Goal: Complete application form: Complete application form

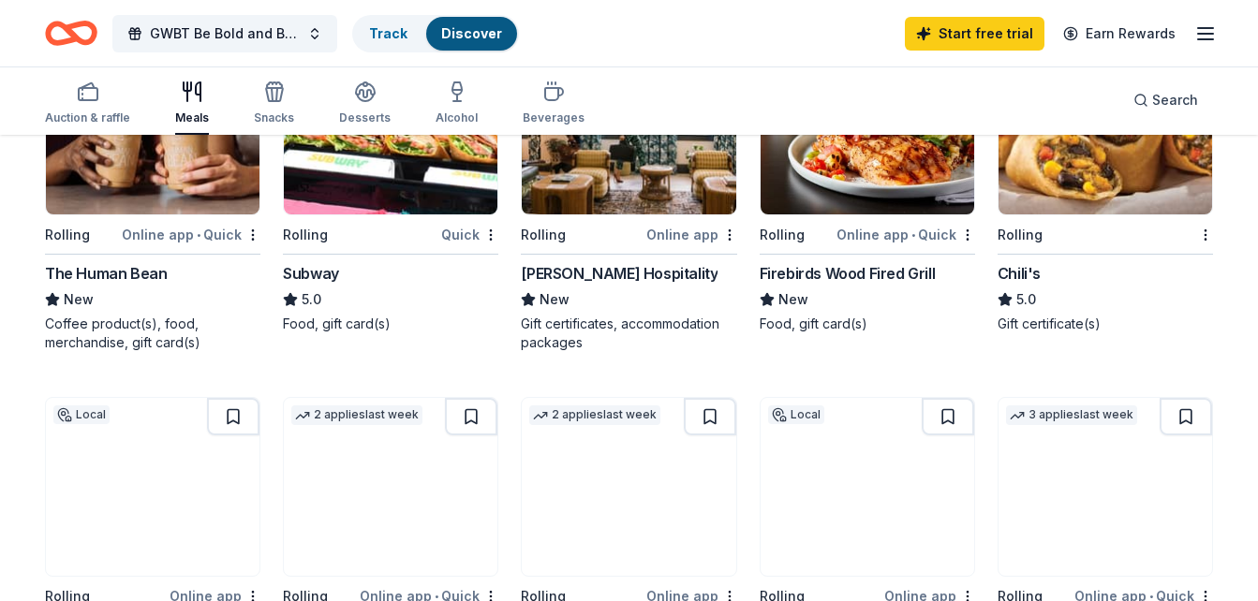
scroll to position [947, 0]
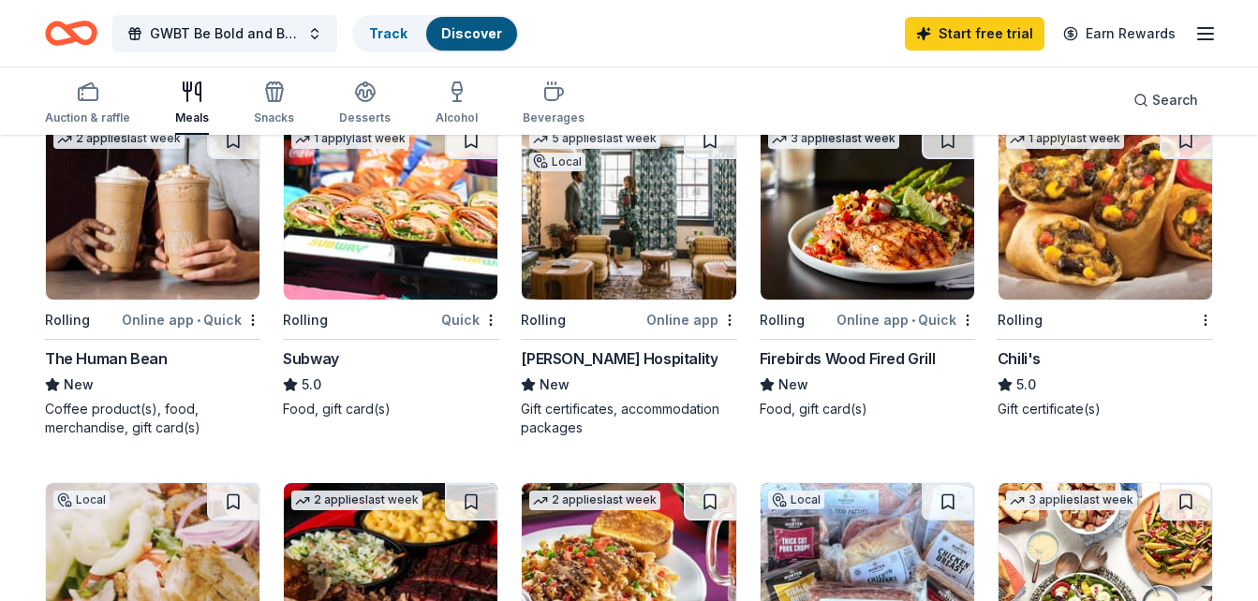
click at [459, 318] on div "Quick" at bounding box center [469, 319] width 57 height 23
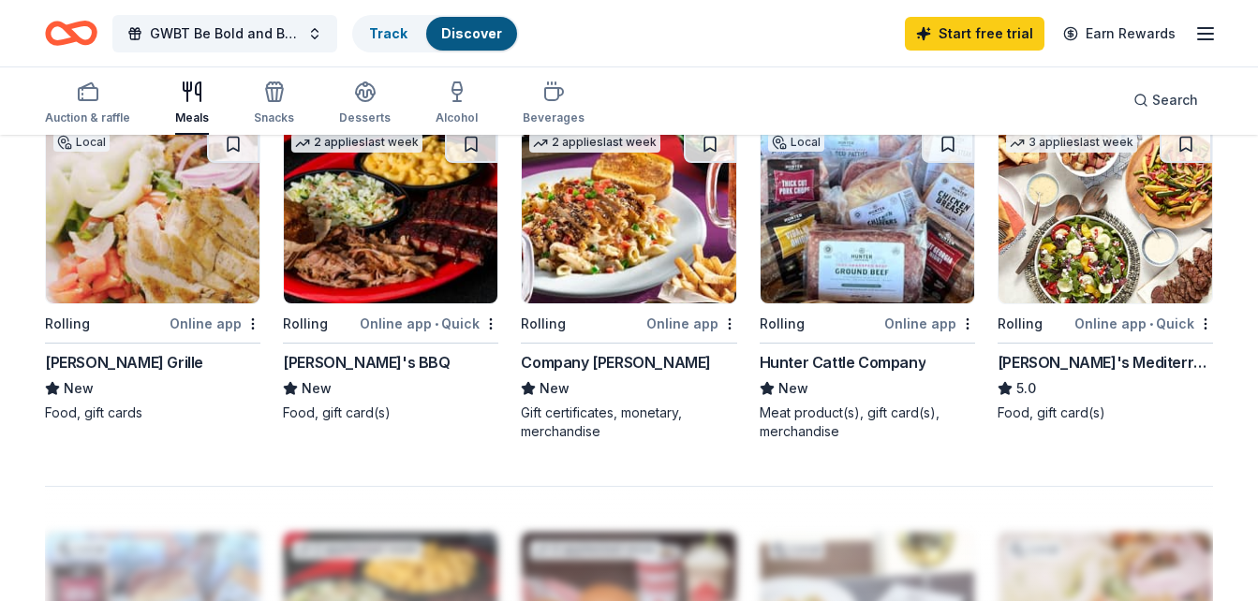
scroll to position [1293, 0]
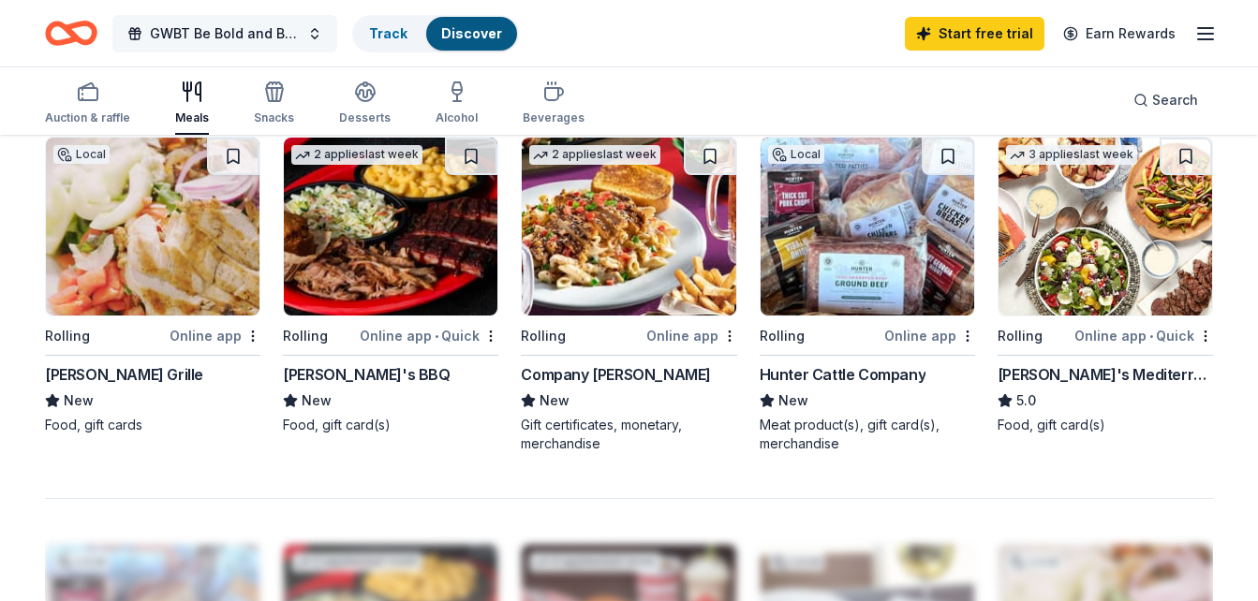
click at [310, 25] on button "GWBT Be Bold and BeYOUtiful Blueprint Conference" at bounding box center [224, 33] width 225 height 37
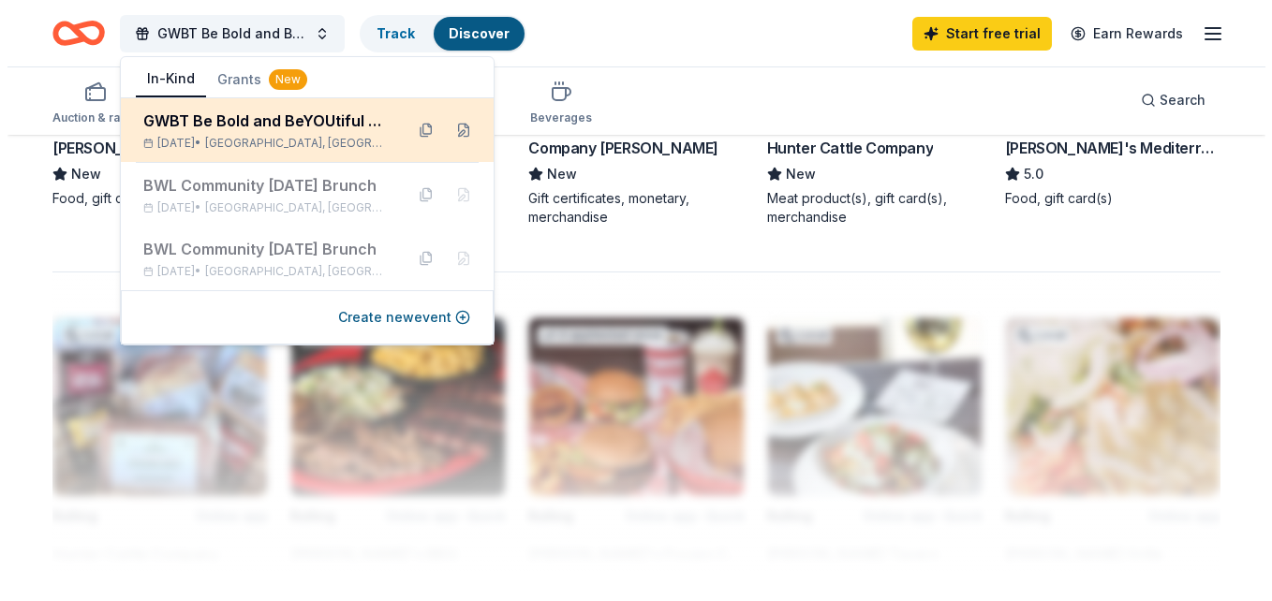
scroll to position [1542, 0]
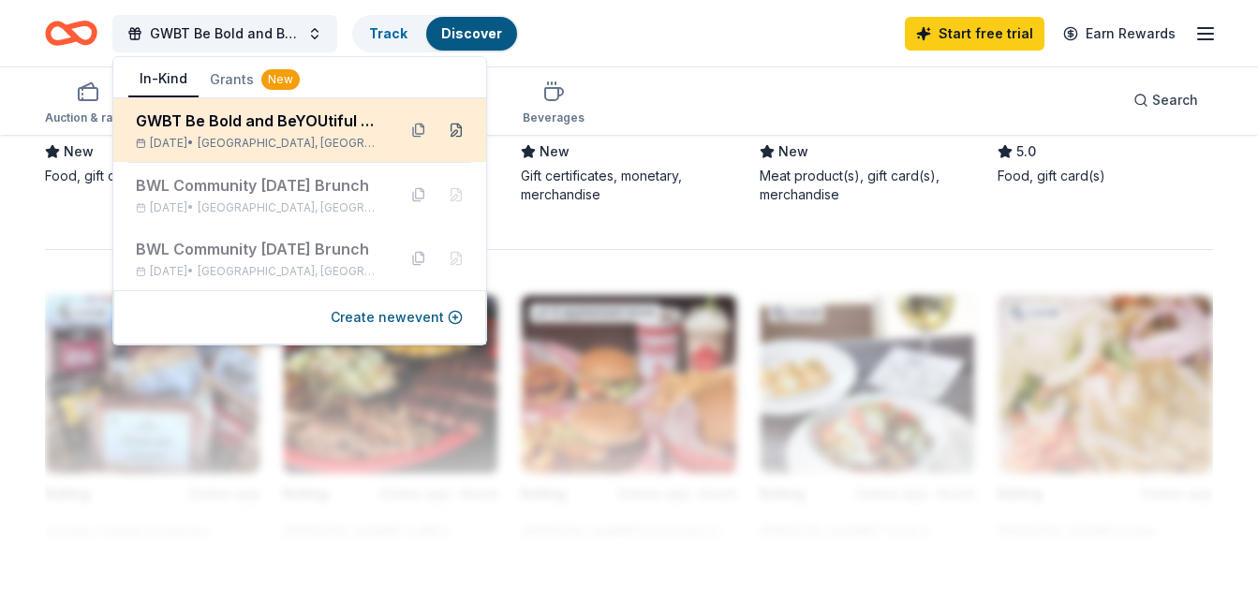
click at [457, 125] on button at bounding box center [456, 130] width 30 height 30
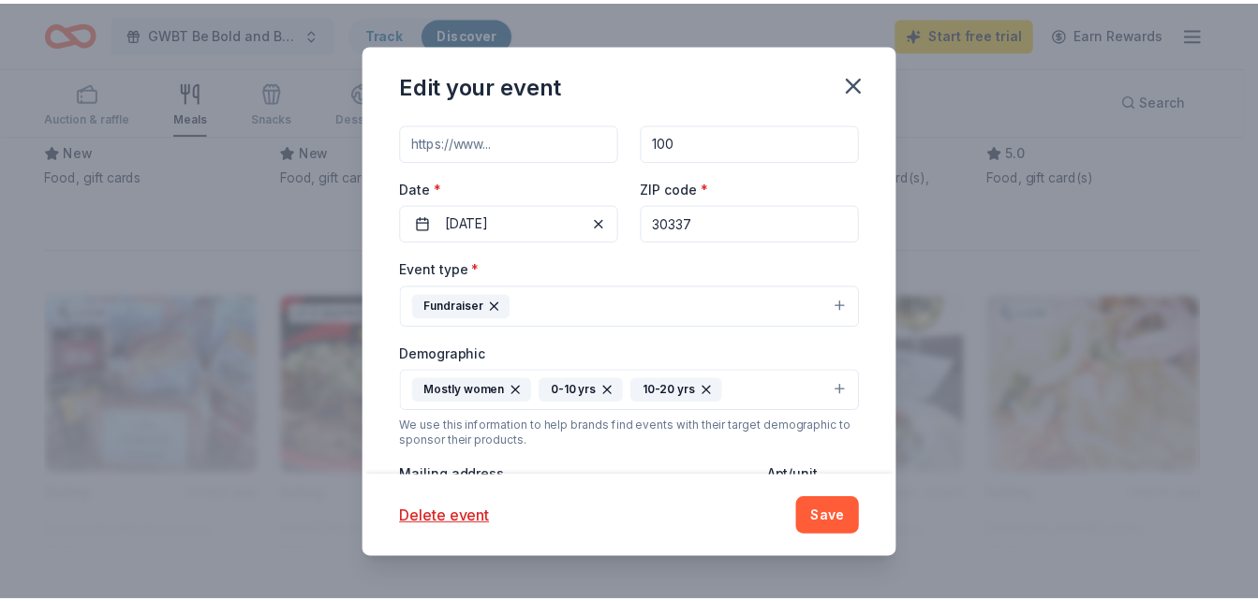
scroll to position [224, 0]
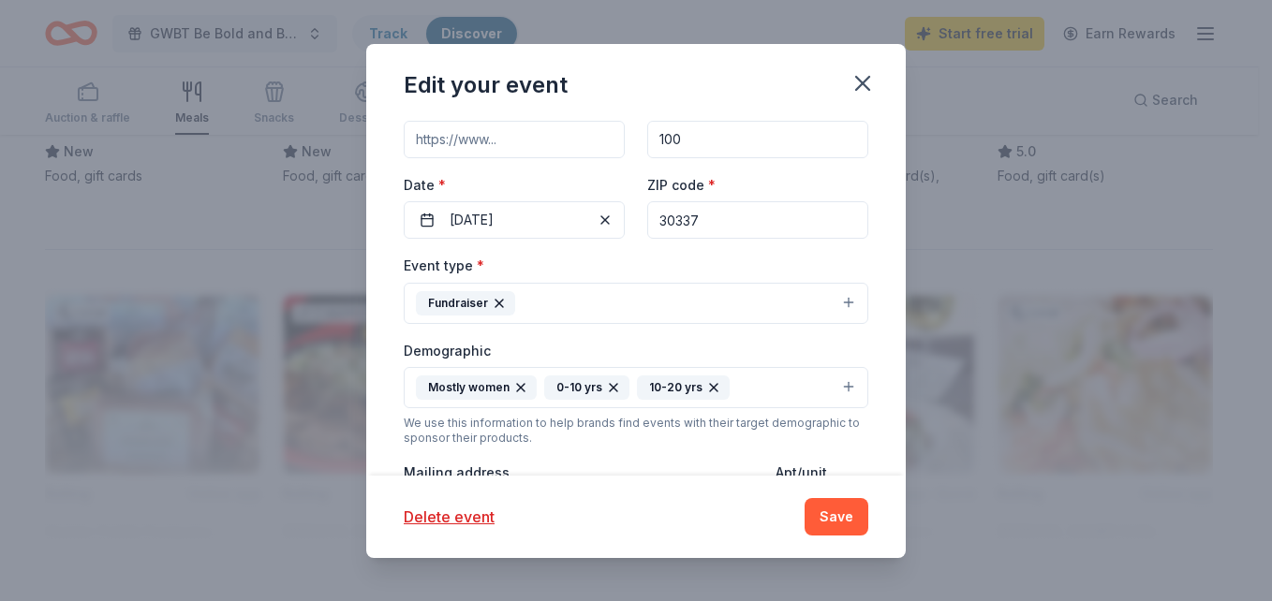
click at [703, 223] on input "30337" at bounding box center [757, 219] width 221 height 37
type input "30328"
click at [843, 517] on button "Save" at bounding box center [837, 516] width 64 height 37
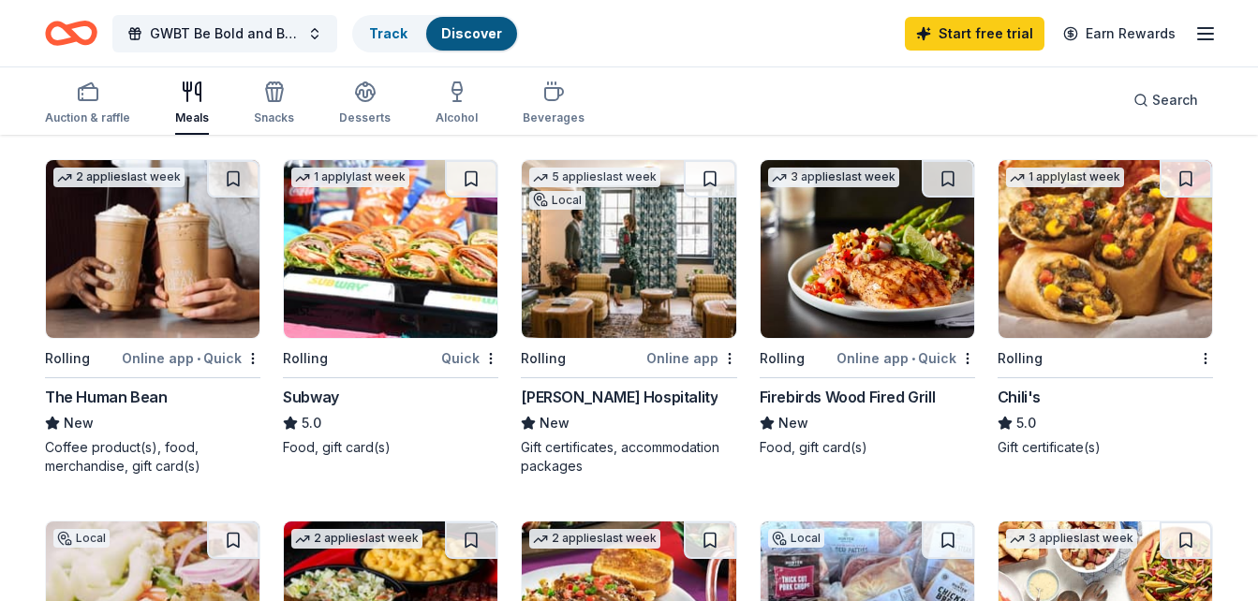
scroll to position [904, 0]
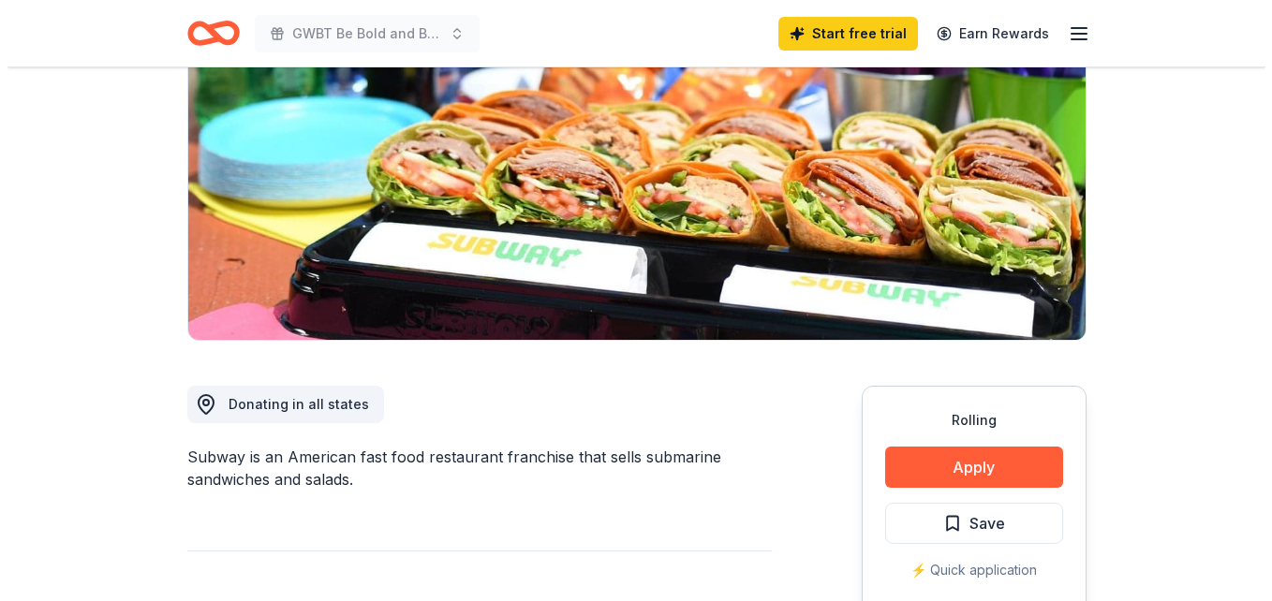
scroll to position [233, 0]
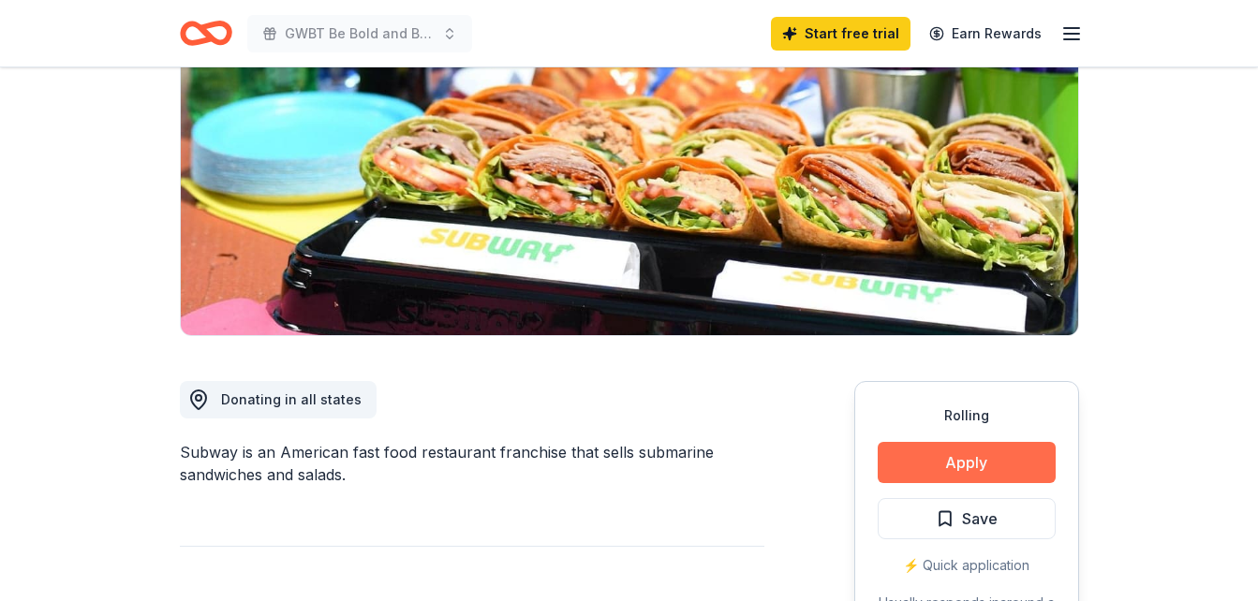
click at [972, 460] on button "Apply" at bounding box center [967, 462] width 178 height 41
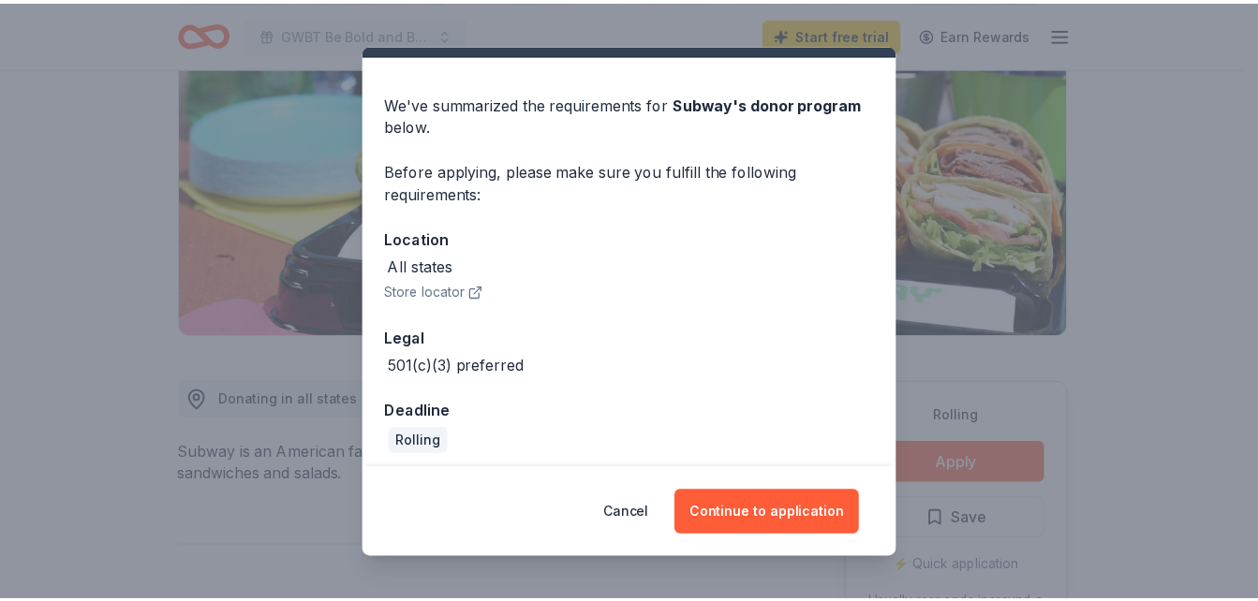
scroll to position [52, 0]
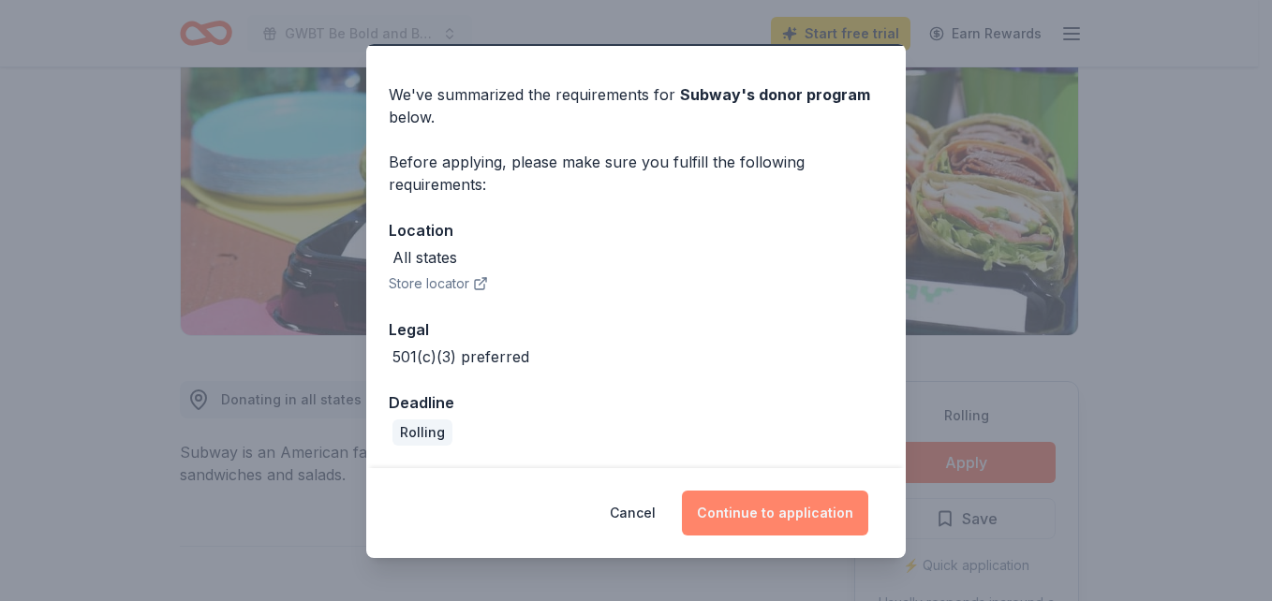
click at [773, 510] on button "Continue to application" at bounding box center [775, 513] width 186 height 45
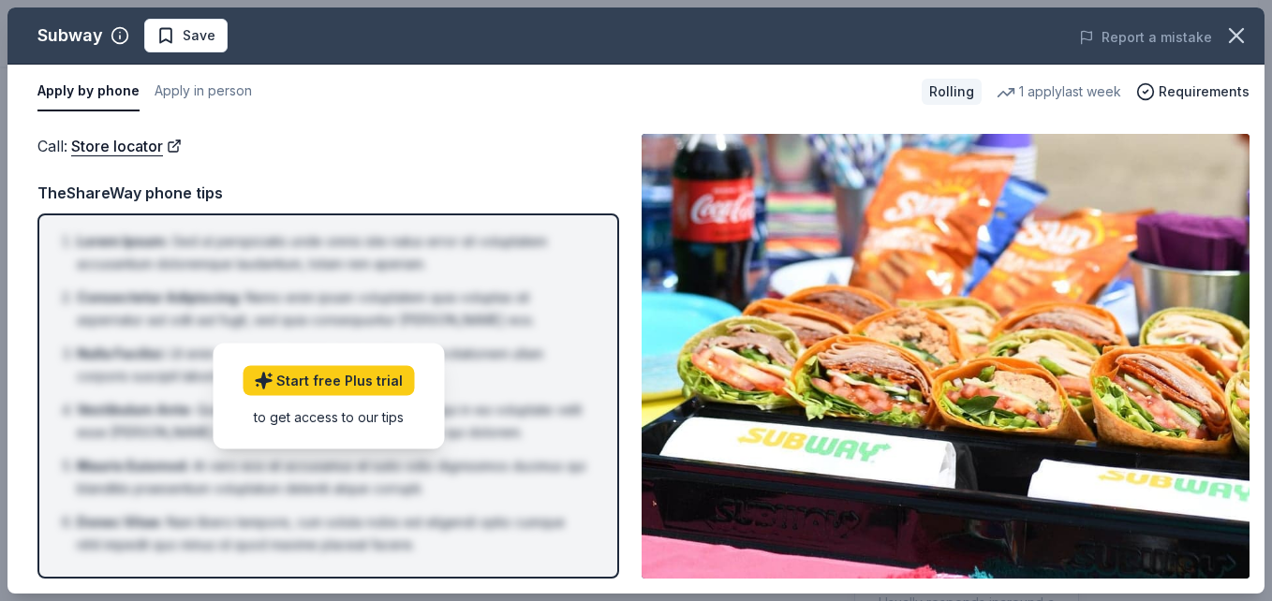
click at [538, 187] on div "TheShareWay phone tips" at bounding box center [328, 193] width 582 height 24
drag, startPoint x: 1267, startPoint y: 137, endPoint x: 1271, endPoint y: 221, distance: 84.4
click at [1257, 221] on html "GWBT Be Bold and BeYOUtiful Blueprint Conference Start free trial Earn Rewards …" at bounding box center [636, 67] width 1272 height 601
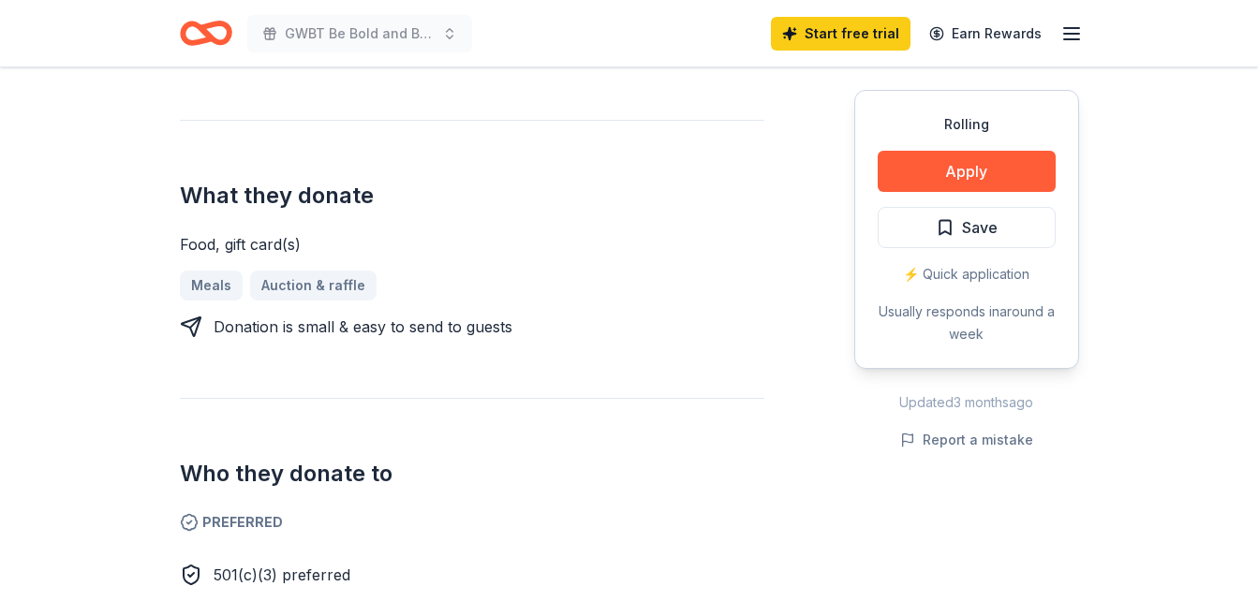
scroll to position [635, 0]
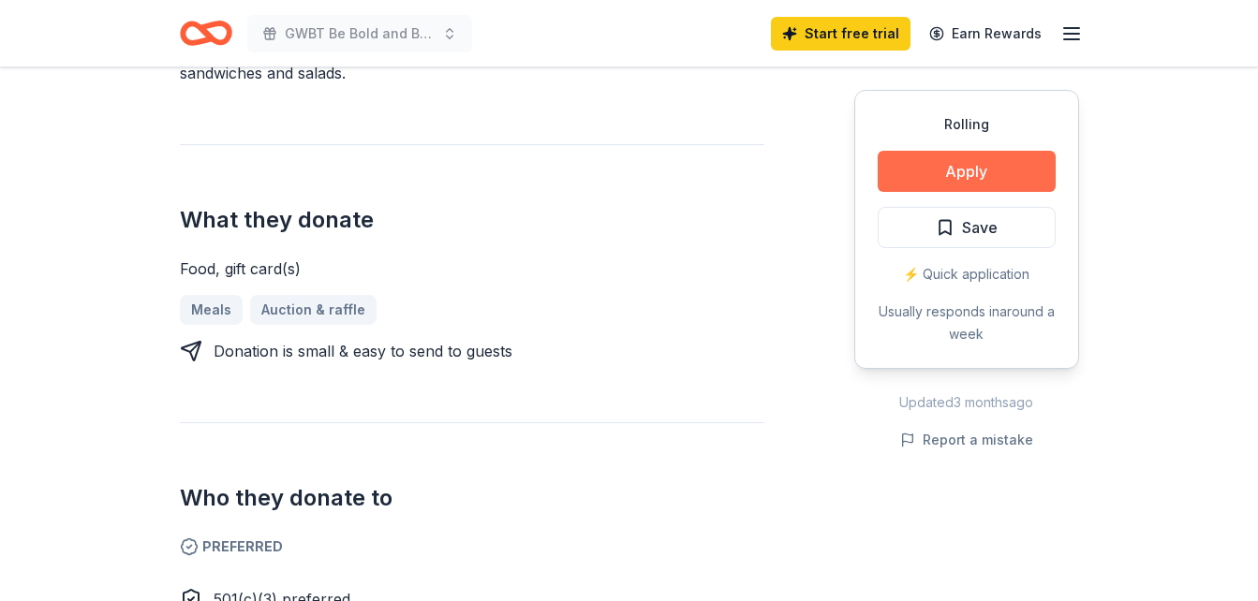
click at [960, 175] on button "Apply" at bounding box center [967, 171] width 178 height 41
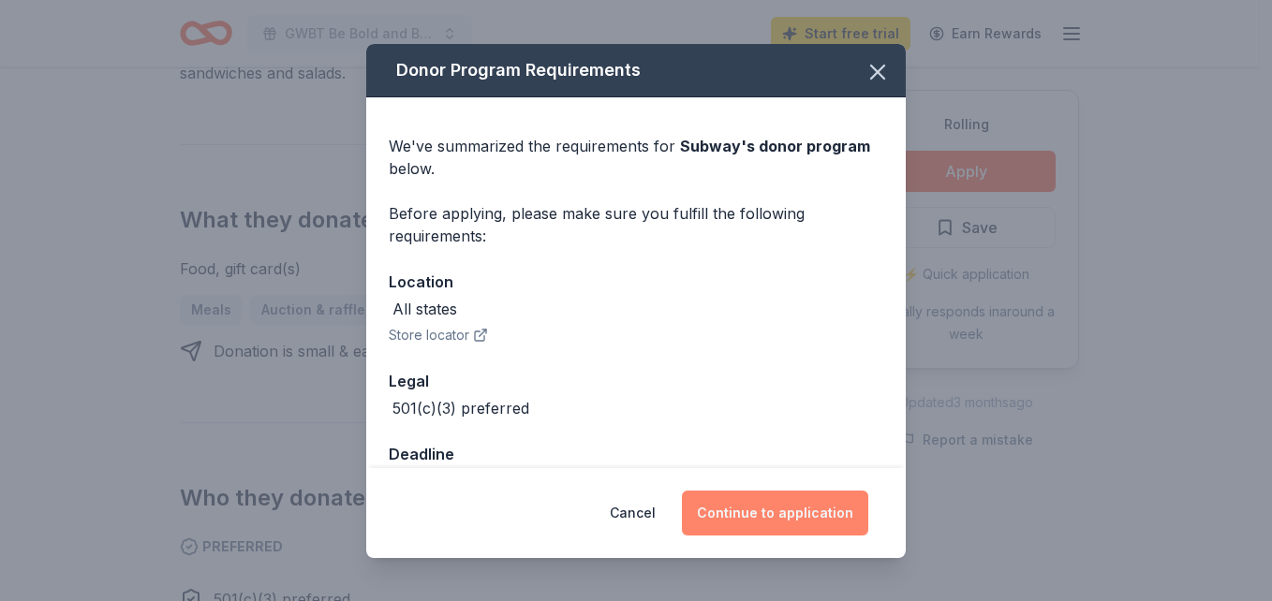
click at [807, 505] on button "Continue to application" at bounding box center [775, 513] width 186 height 45
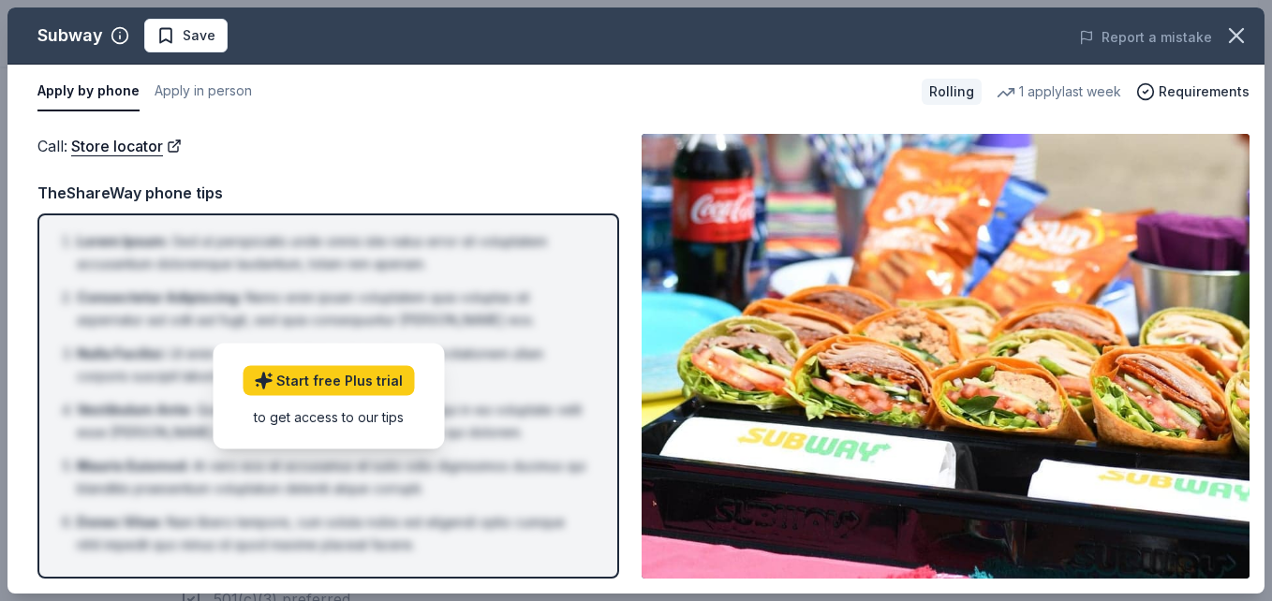
click at [807, 505] on img at bounding box center [946, 356] width 608 height 445
click at [555, 135] on div "Call : Store locator" at bounding box center [328, 146] width 582 height 24
click at [1235, 37] on icon "button" at bounding box center [1236, 35] width 13 height 13
